Goal: Task Accomplishment & Management: Manage account settings

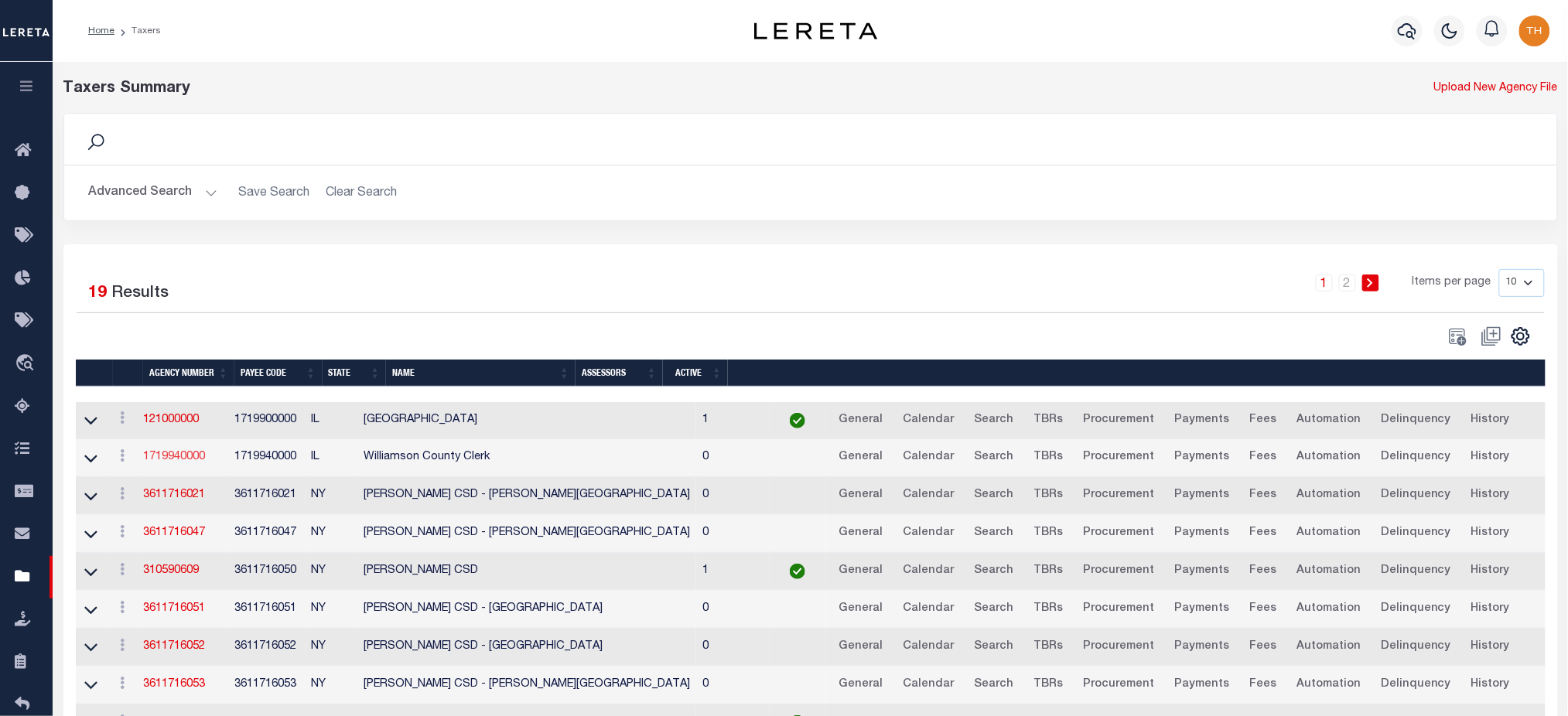
click at [162, 453] on link "1719940000" at bounding box center [174, 456] width 62 height 11
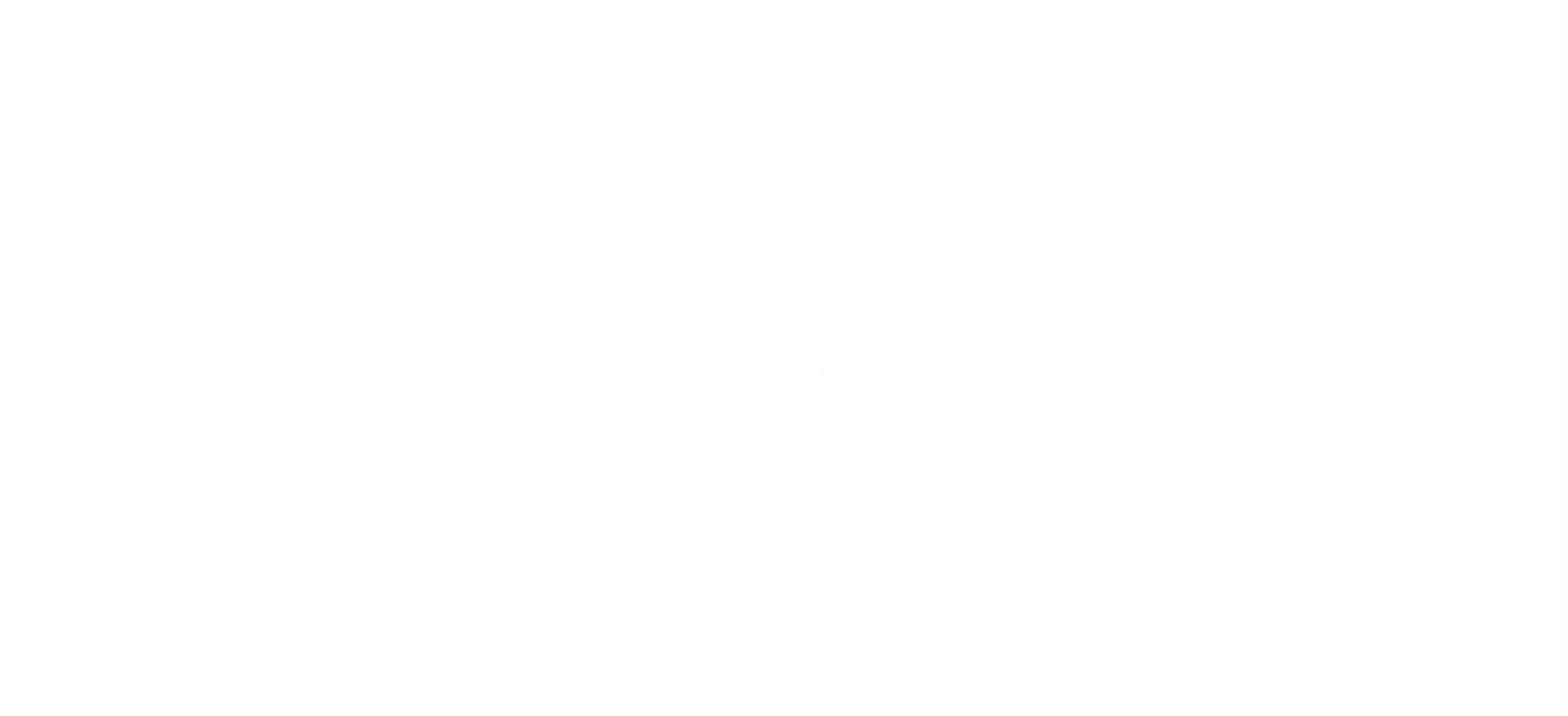
select select
checkbox input "false"
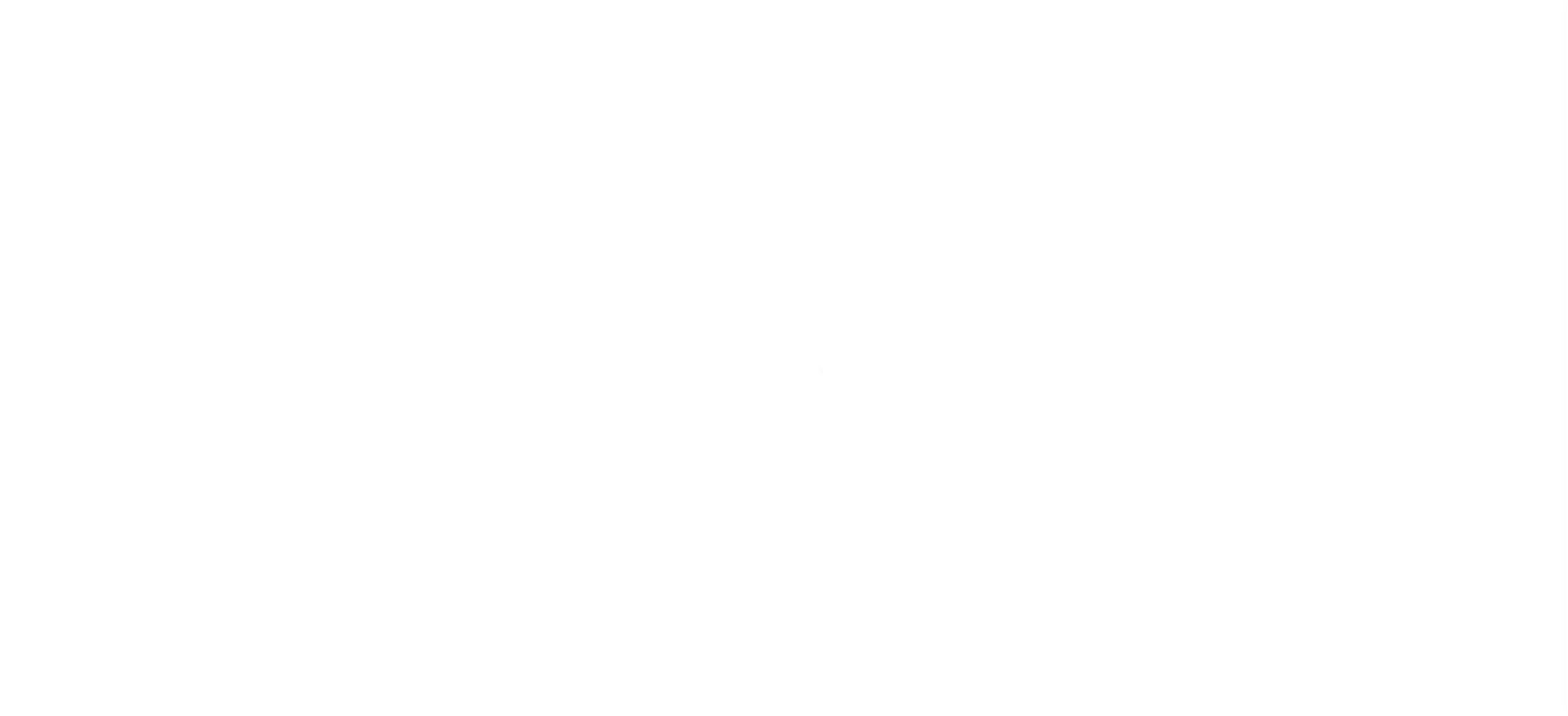
checkbox input "false"
type input "1719940000"
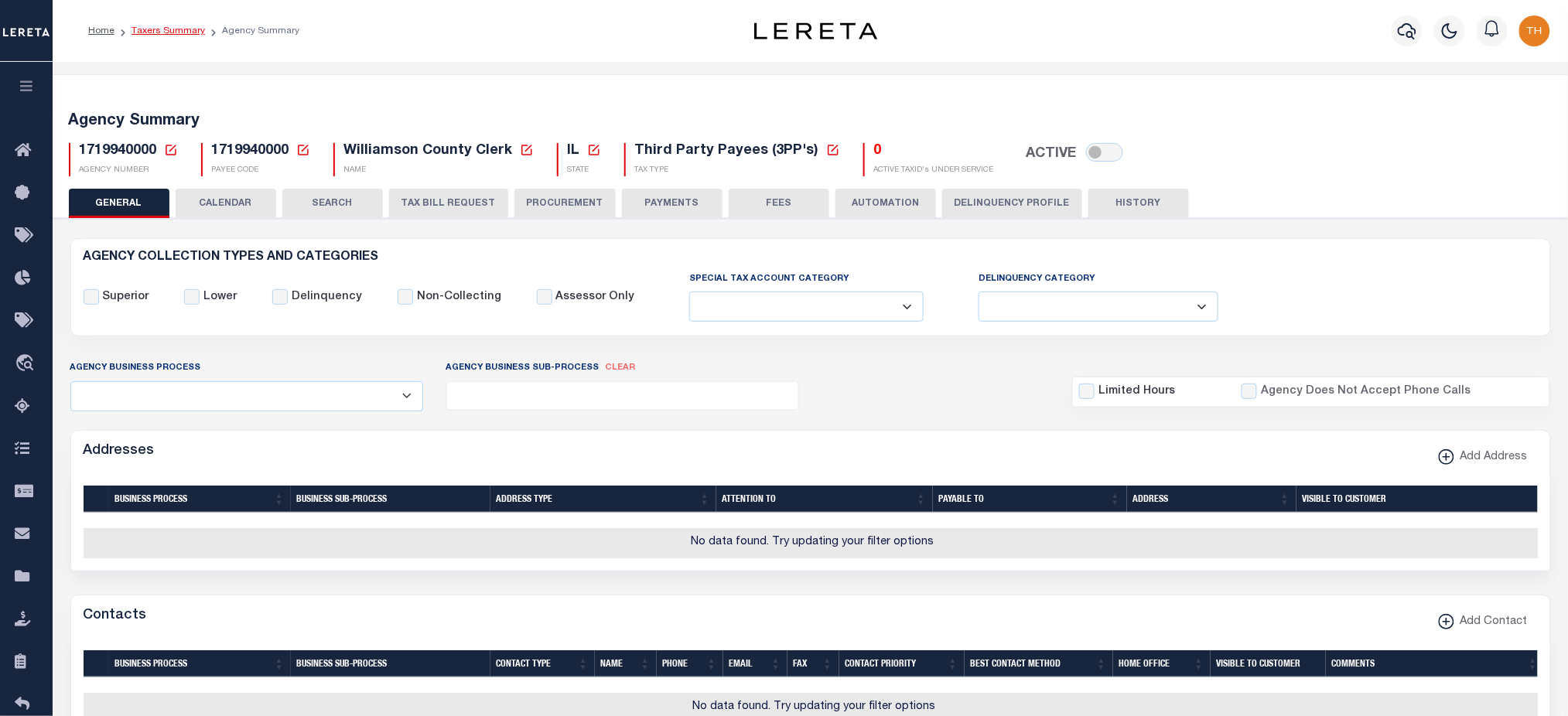
click at [154, 29] on link "Taxers Summary" at bounding box center [168, 31] width 73 height 10
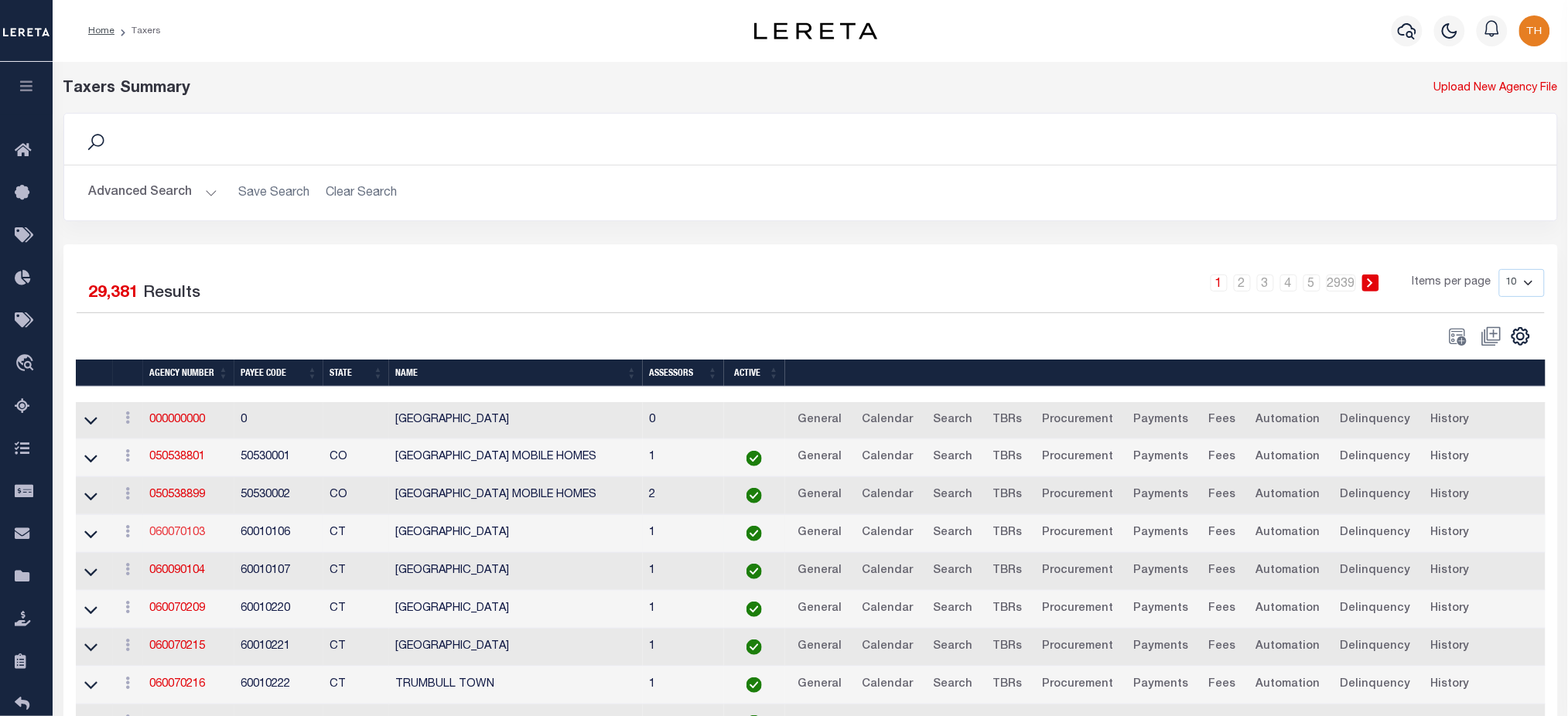
click at [179, 534] on link "060070103" at bounding box center [177, 532] width 56 height 11
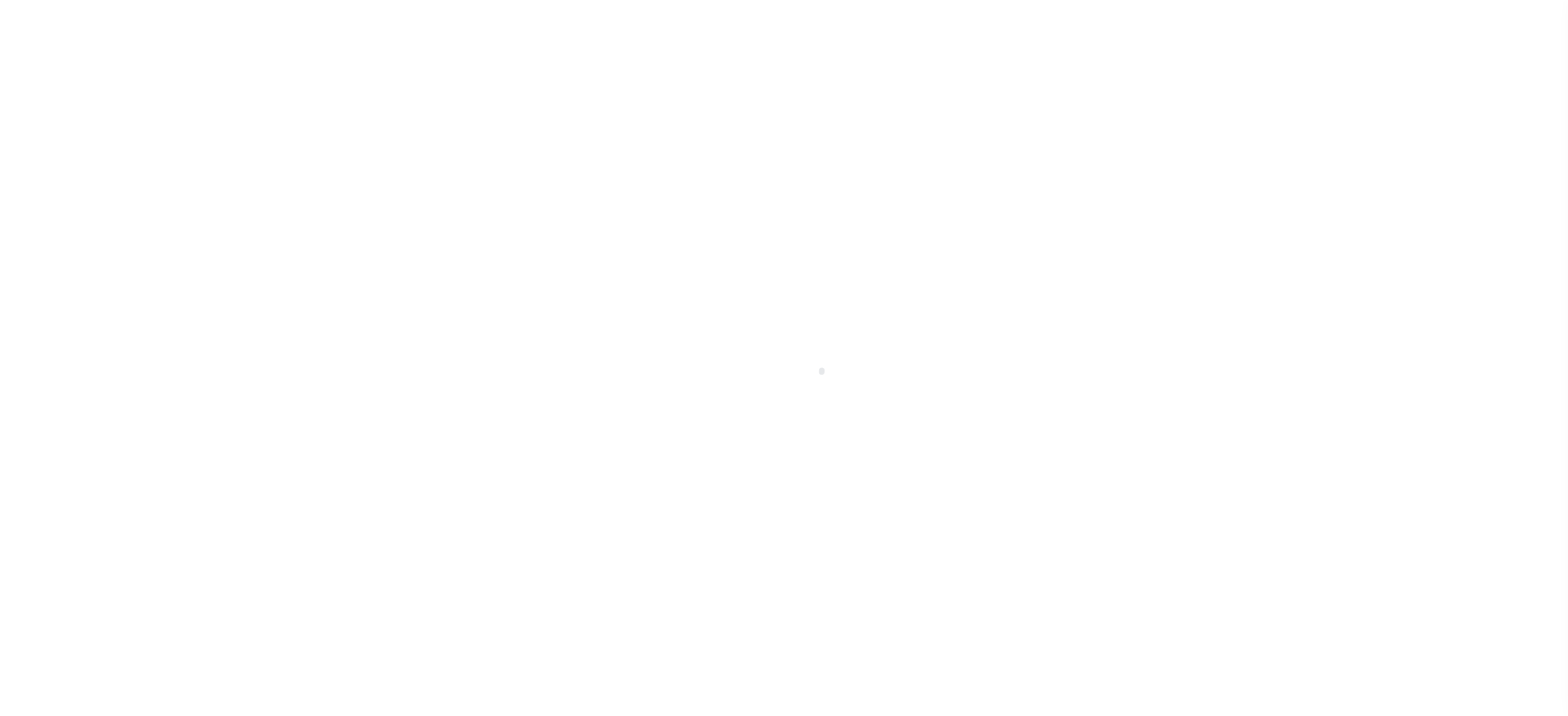
select select
checkbox input "false"
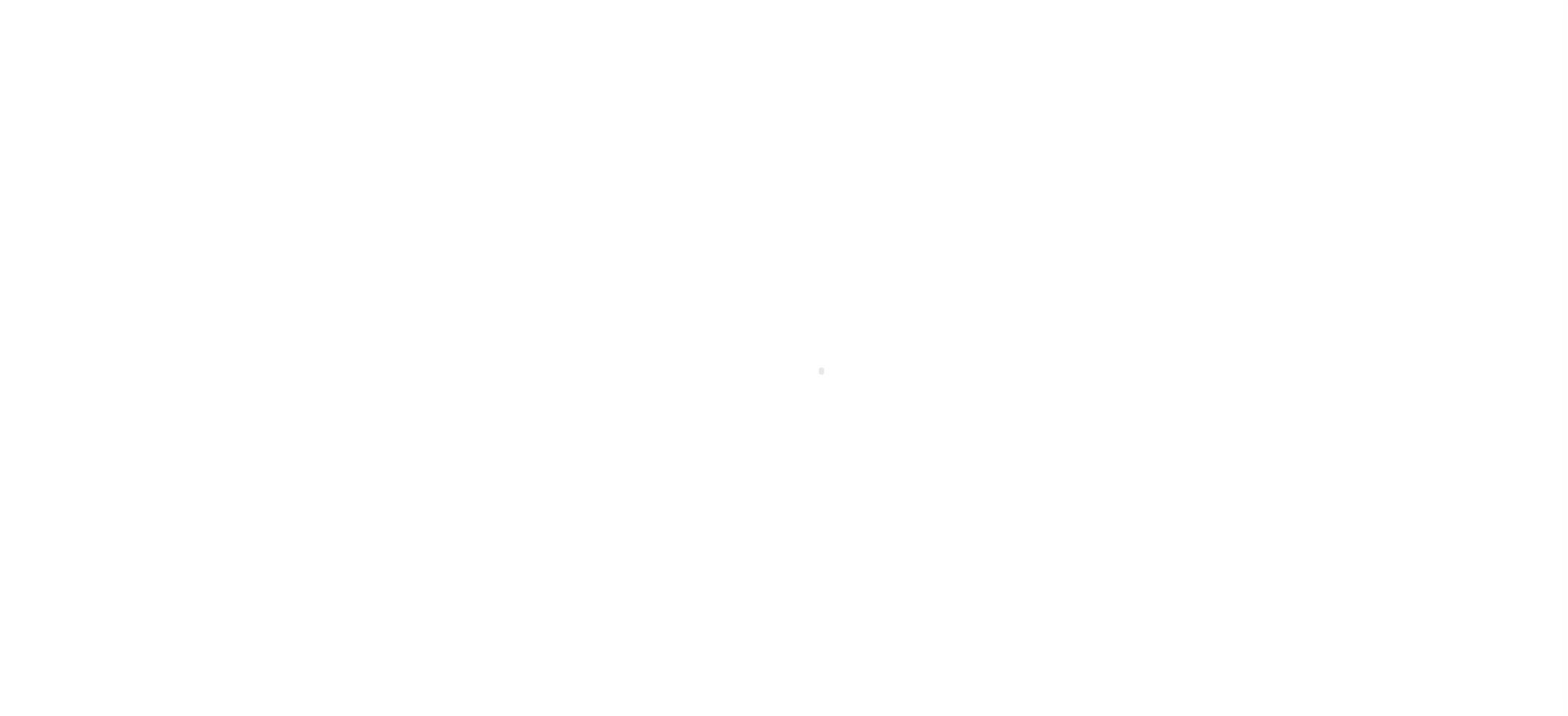
checkbox input "false"
type input "900104002"
